Goal: Task Accomplishment & Management: Manage account settings

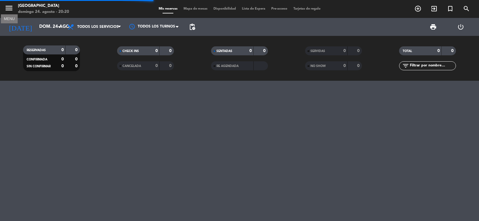
click at [6, 5] on icon "menu" at bounding box center [8, 8] width 9 height 9
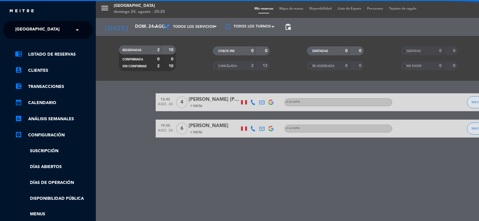
click at [36, 31] on span "[GEOGRAPHIC_DATA]" at bounding box center [37, 30] width 44 height 13
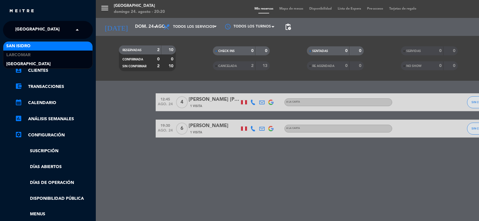
click at [27, 44] on span "San Isidro" at bounding box center [18, 46] width 24 height 7
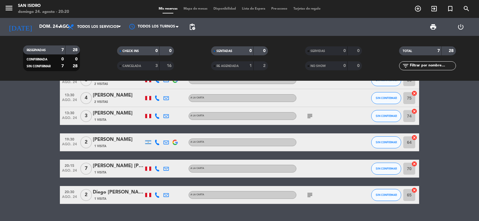
scroll to position [60, 0]
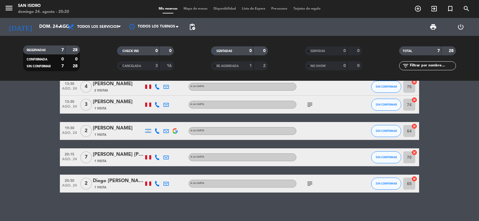
click at [157, 184] on icon at bounding box center [157, 183] width 5 height 5
click at [161, 174] on span "content_paste" at bounding box center [163, 174] width 4 height 4
click at [161, 172] on span "content_paste" at bounding box center [163, 174] width 4 height 4
click at [170, 182] on div at bounding box center [166, 184] width 9 height 18
click at [165, 183] on icon at bounding box center [165, 183] width 5 height 5
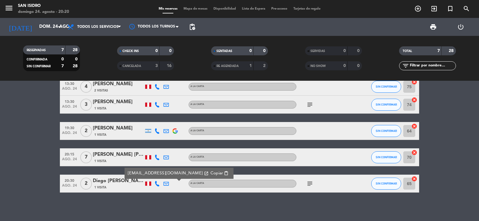
click at [211, 173] on span "Copiar" at bounding box center [217, 173] width 13 height 6
click at [7, 9] on icon "menu" at bounding box center [8, 8] width 9 height 9
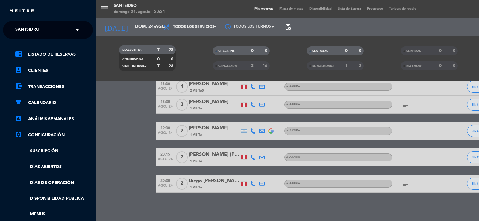
click at [19, 28] on span "San Isidro" at bounding box center [27, 30] width 24 height 13
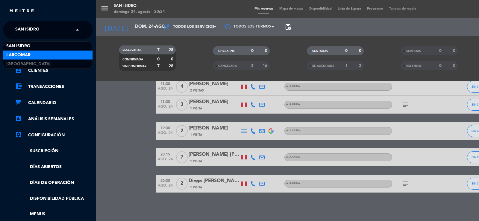
click at [24, 54] on span "Larcomar" at bounding box center [18, 55] width 24 height 7
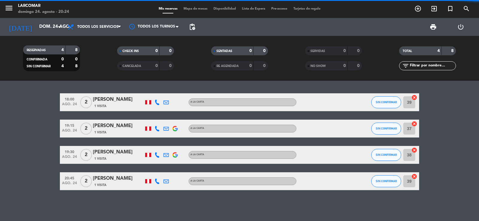
scroll to position [0, 0]
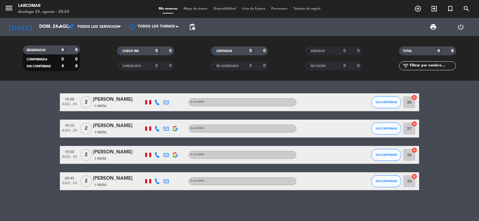
click at [157, 181] on icon at bounding box center [157, 181] width 5 height 5
click at [161, 171] on span "content_paste" at bounding box center [163, 171] width 4 height 4
click at [166, 181] on icon at bounding box center [165, 181] width 5 height 5
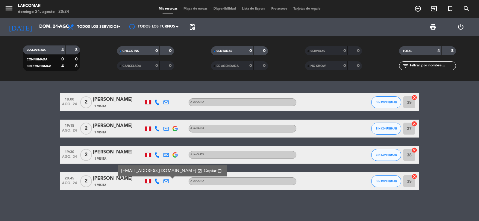
click at [204, 171] on span "Copiar" at bounding box center [210, 171] width 13 height 6
